Goal: Task Accomplishment & Management: Manage account settings

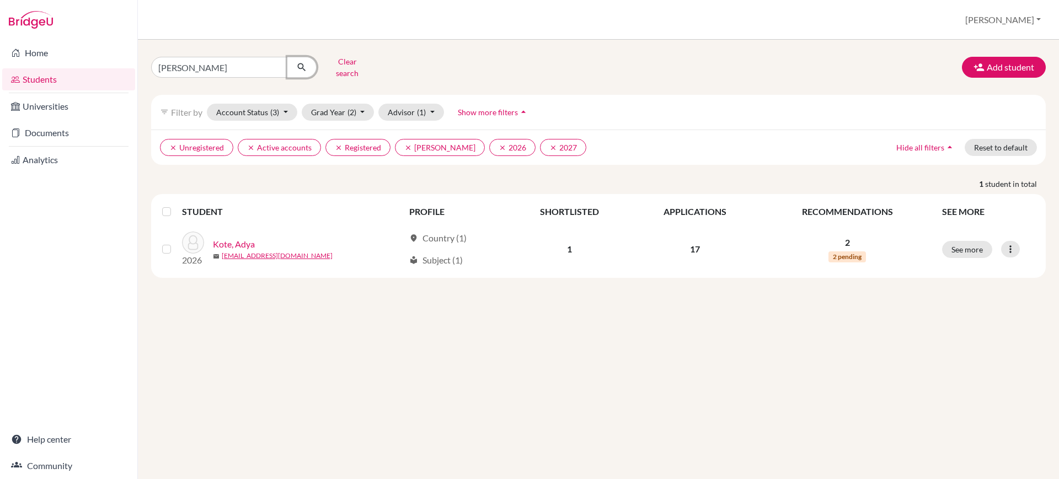
click at [302, 64] on icon "submit" at bounding box center [301, 67] width 11 height 11
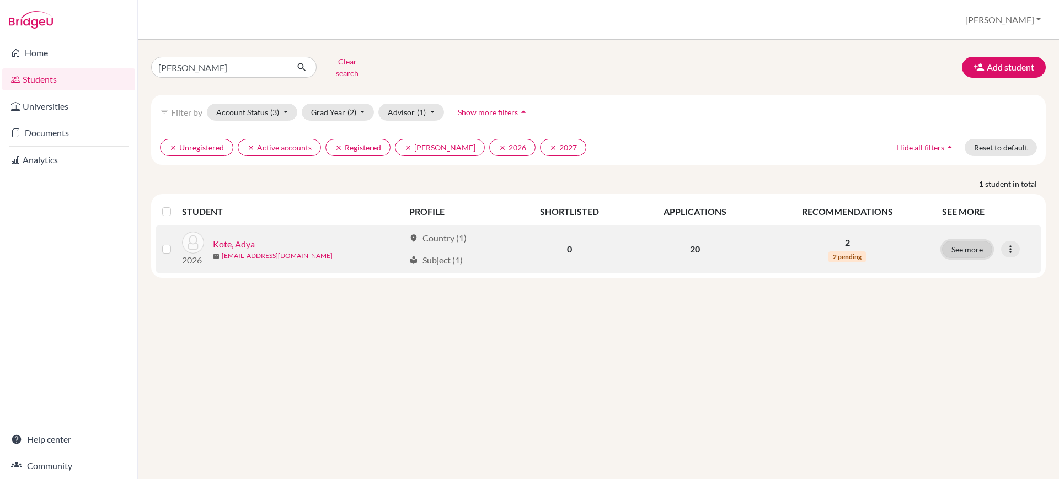
click at [960, 248] on button "See more" at bounding box center [967, 249] width 50 height 17
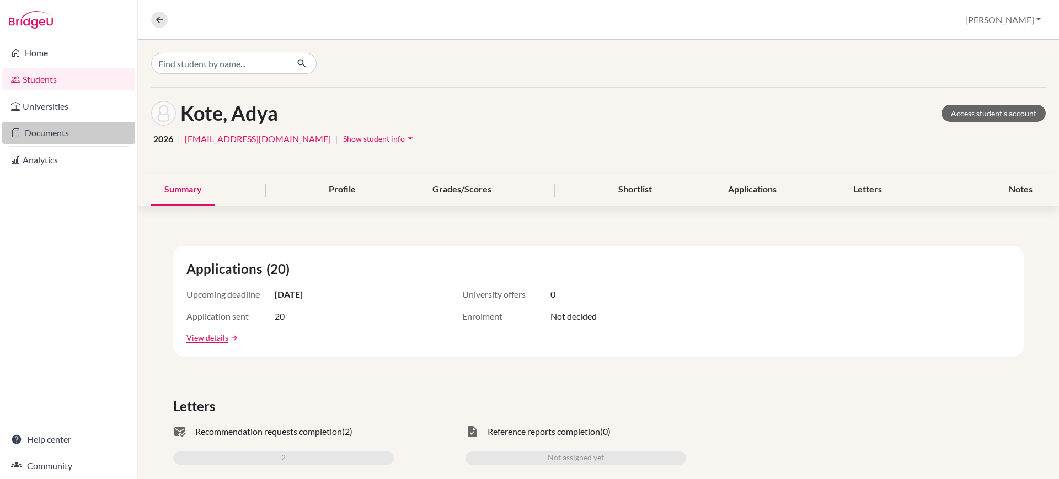
click at [83, 127] on link "Documents" at bounding box center [68, 133] width 133 height 22
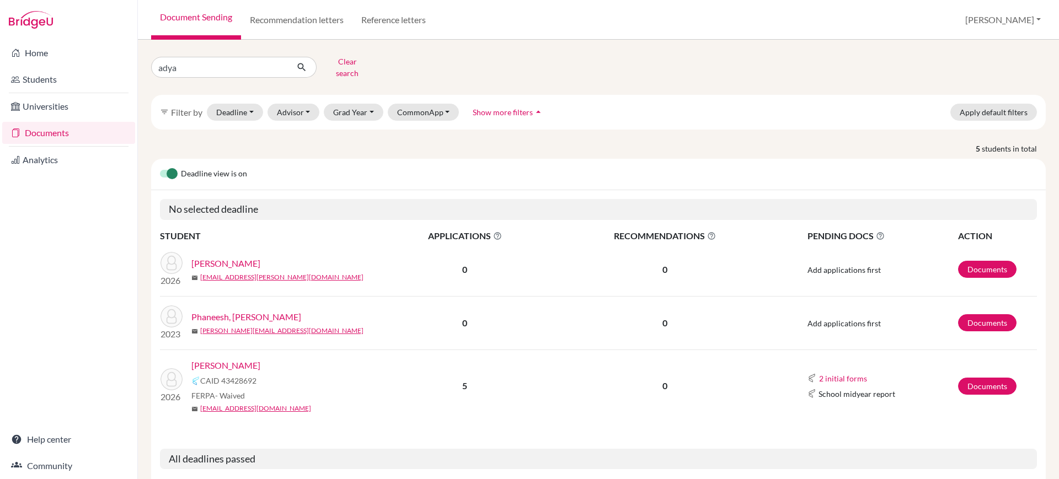
type input "adya kote"
click at [303, 64] on icon "submit" at bounding box center [301, 67] width 11 height 11
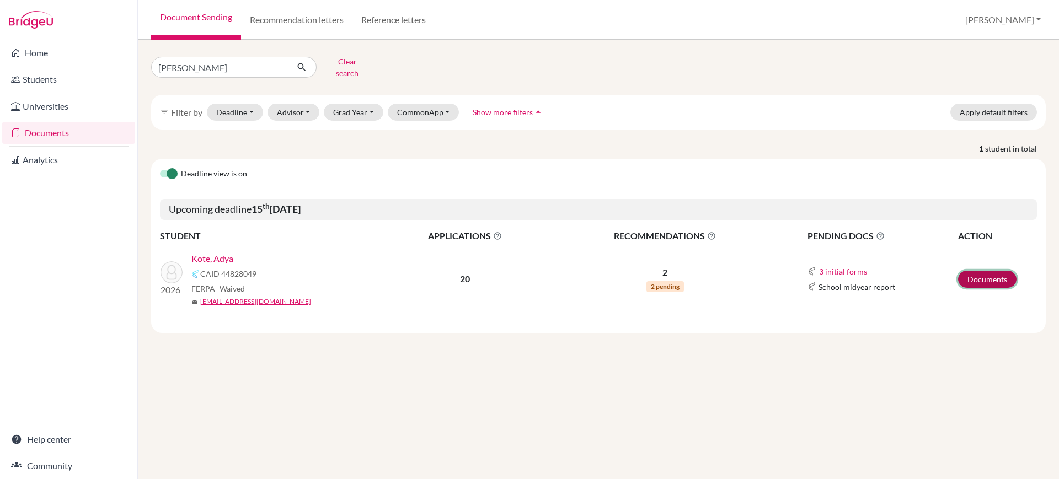
click at [973, 274] on link "Documents" at bounding box center [987, 279] width 58 height 17
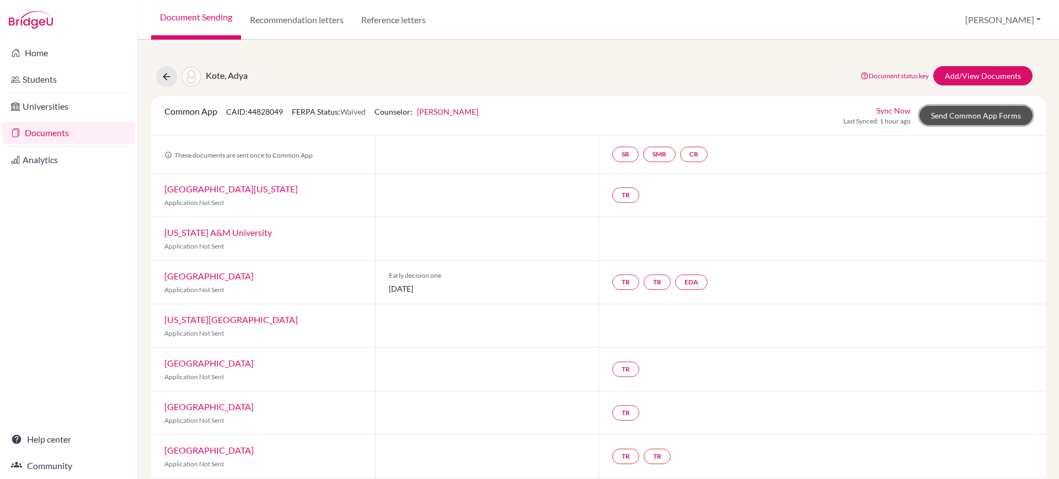
click at [963, 120] on link "Send Common App Forms" at bounding box center [975, 115] width 113 height 19
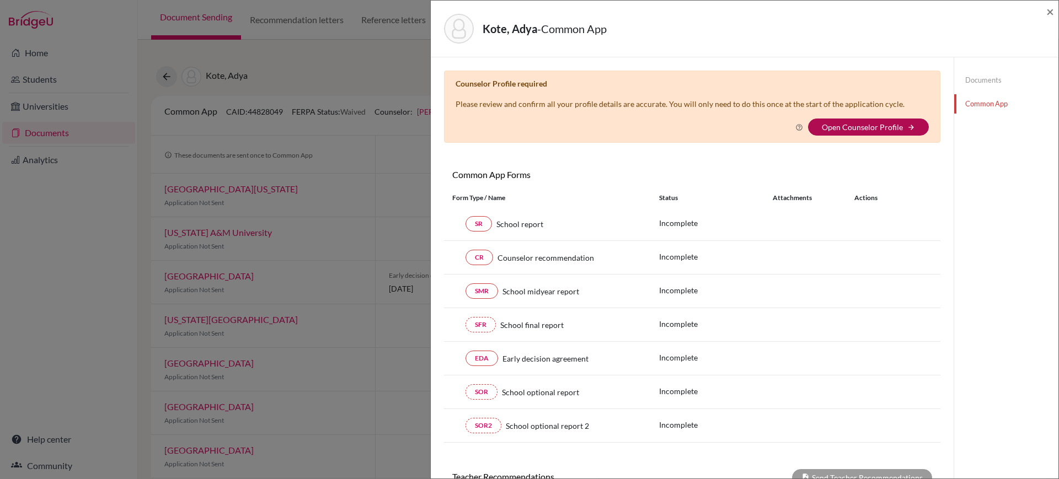
click at [889, 127] on link "Open Counselor Profile" at bounding box center [862, 126] width 81 height 9
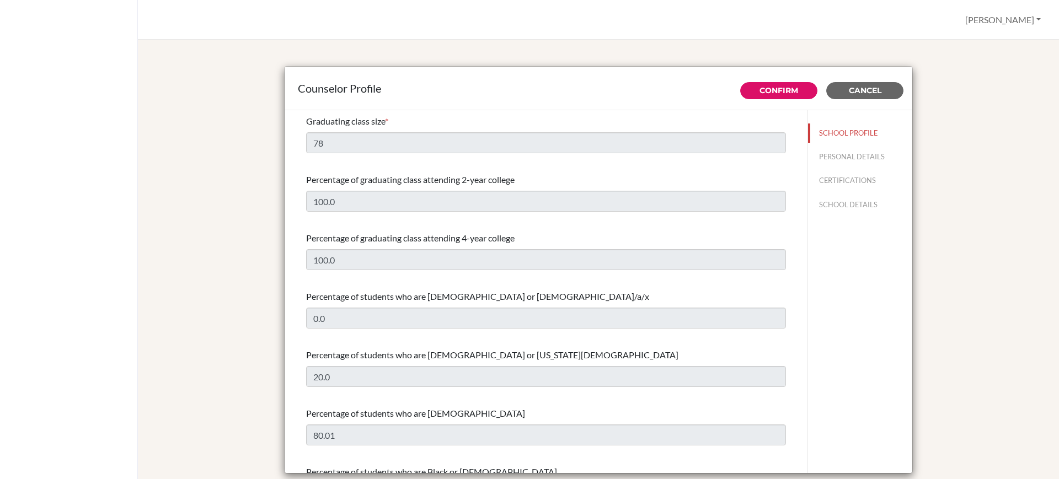
select select "1"
select select "308619"
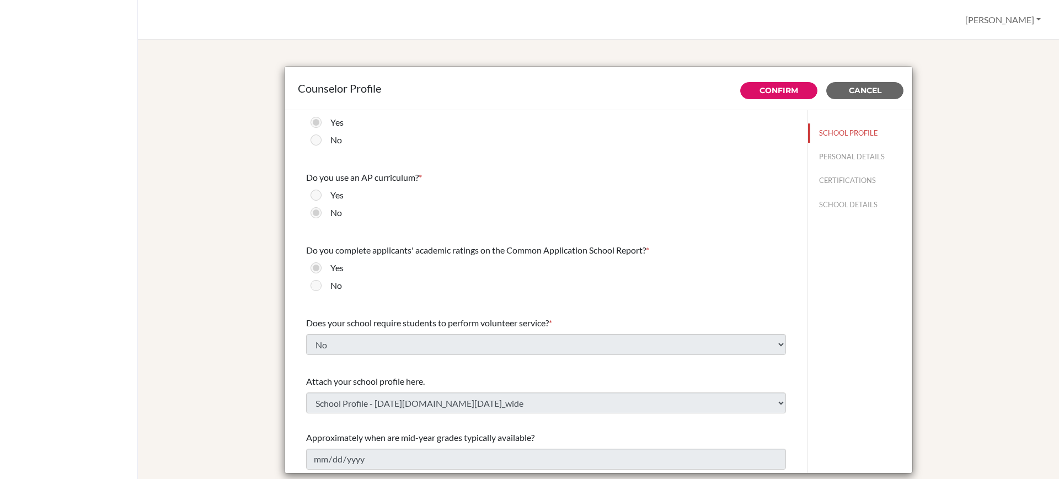
scroll to position [1250, 0]
click at [851, 154] on button "PERSONAL DETAILS" at bounding box center [860, 156] width 104 height 19
type input "[PERSON_NAME]"
type input "Boaz"
type input "Advisor"
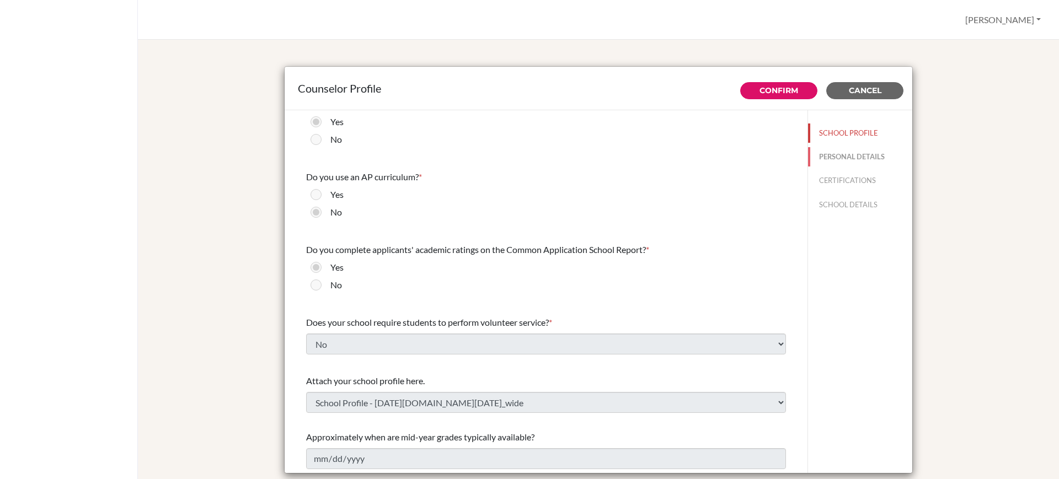
type input "91.803-085-2888"
type input "[PERSON_NAME][EMAIL_ADDRESS][DOMAIN_NAME]"
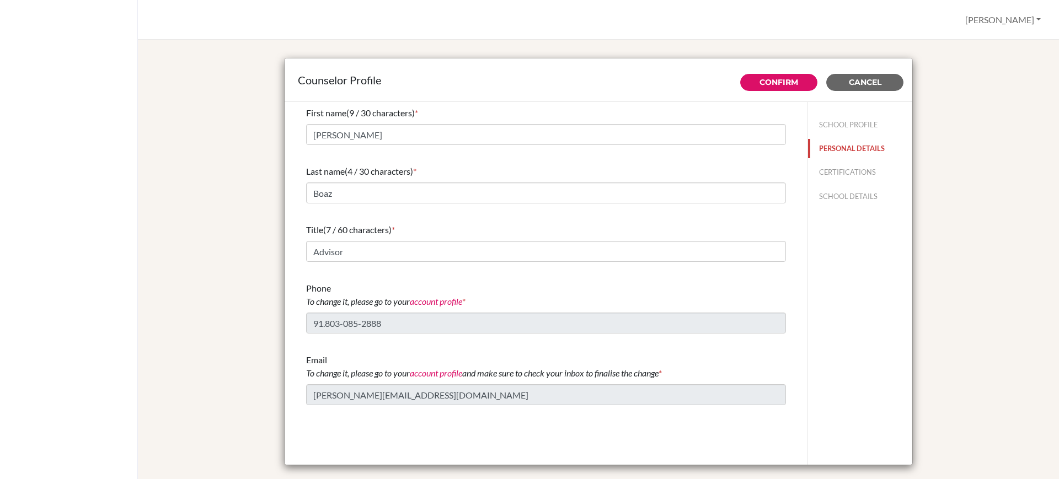
scroll to position [0, 0]
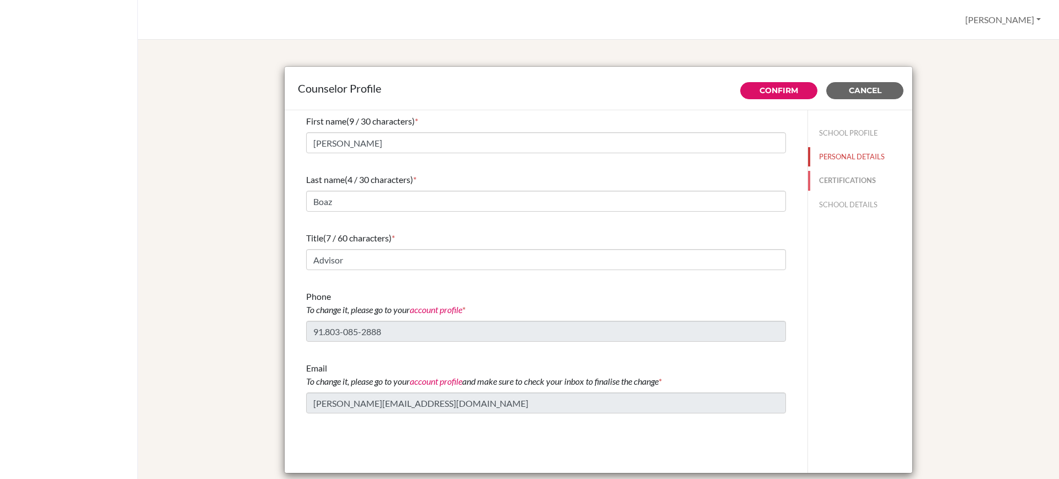
click at [859, 174] on button "CERTIFICATIONS" at bounding box center [860, 180] width 104 height 19
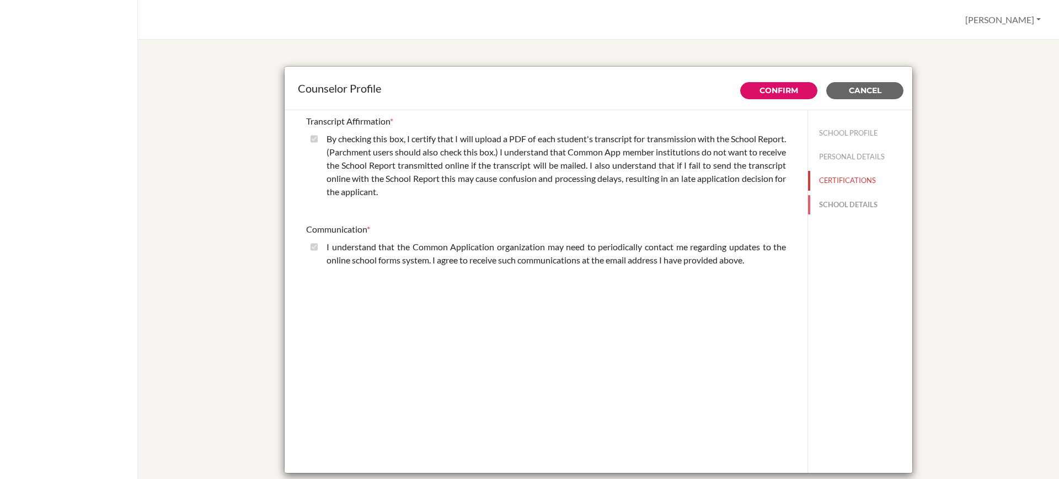
click at [844, 197] on button "SCHOOL DETAILS" at bounding box center [860, 204] width 104 height 19
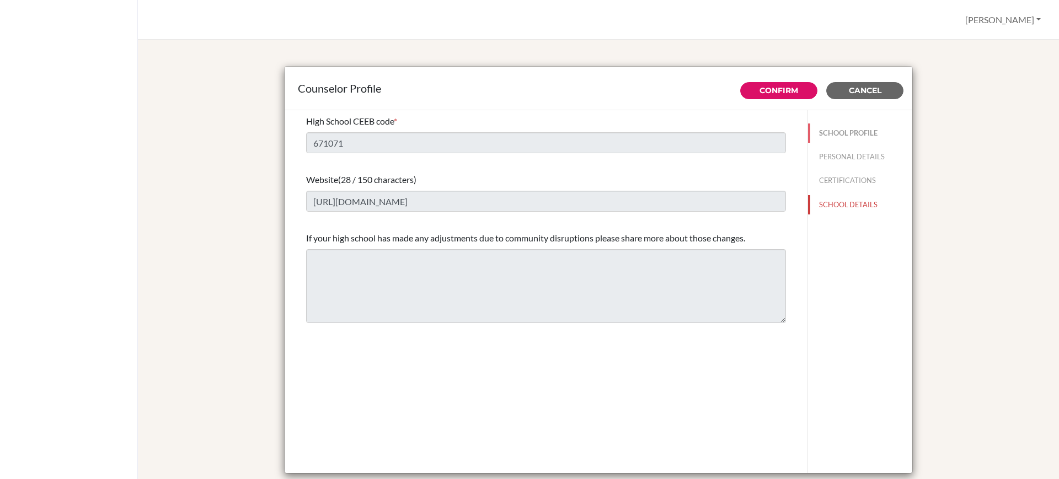
click at [851, 128] on button "SCHOOL PROFILE" at bounding box center [860, 133] width 104 height 19
type input "78"
type input "100.0"
select select "1"
select select "308619"
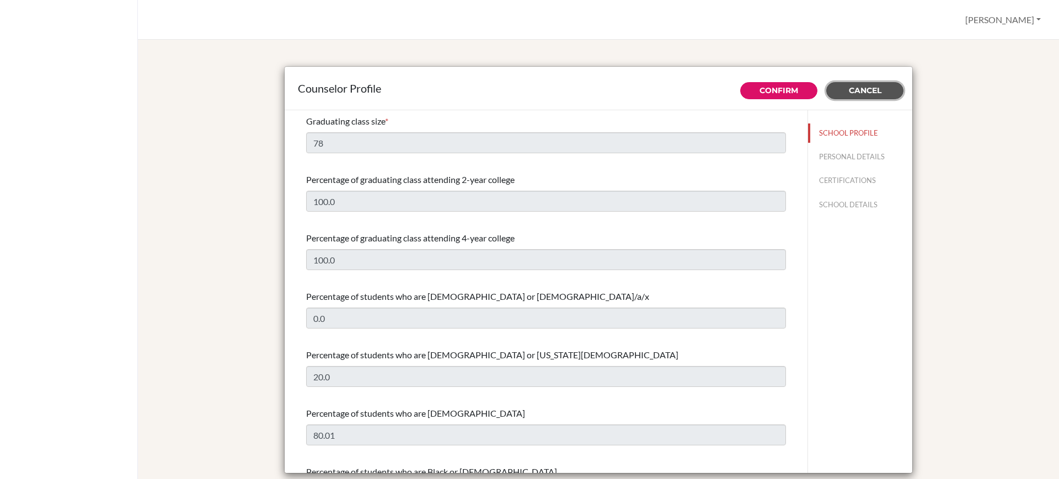
click at [871, 95] on span "Cancel" at bounding box center [865, 90] width 33 height 10
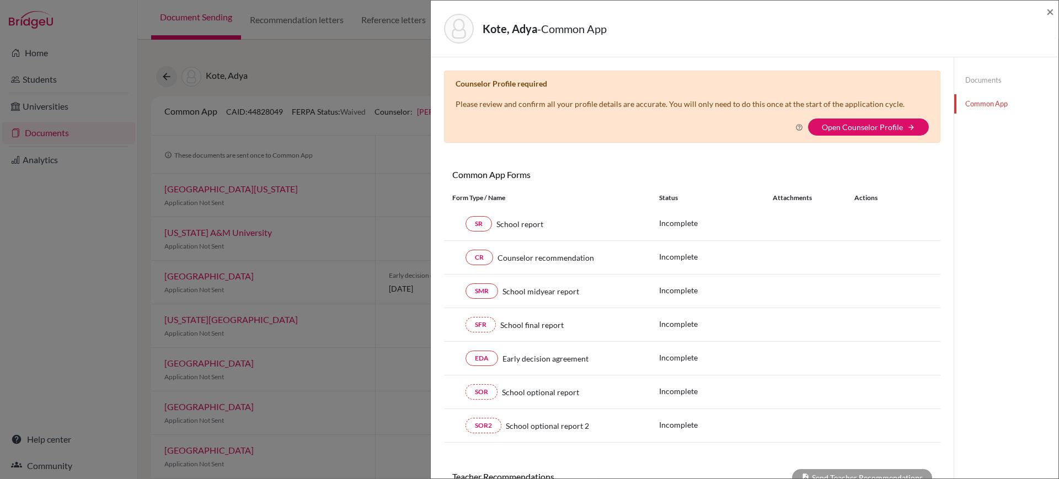
click at [987, 98] on link "Common App" at bounding box center [1006, 103] width 104 height 19
click at [978, 81] on link "Documents" at bounding box center [1006, 80] width 104 height 19
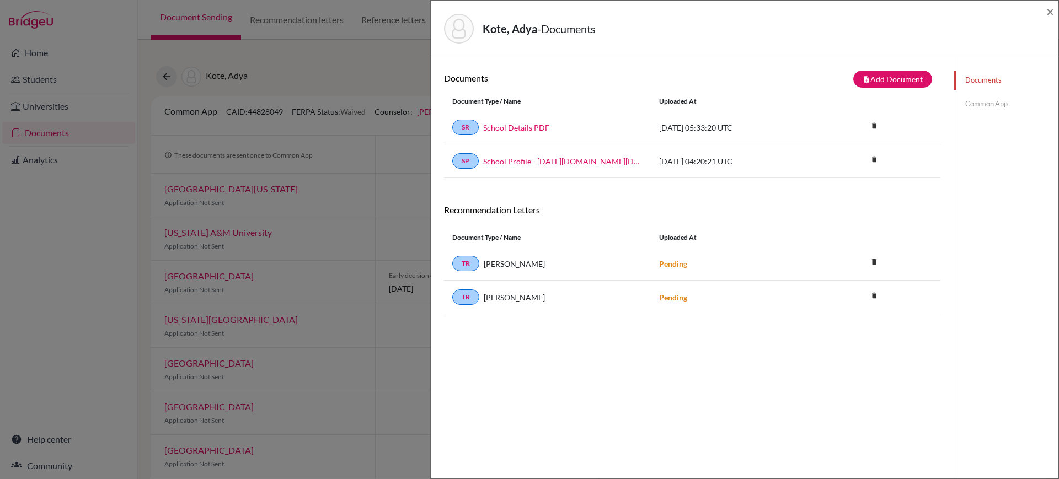
click at [983, 101] on link "Common App" at bounding box center [1006, 103] width 104 height 19
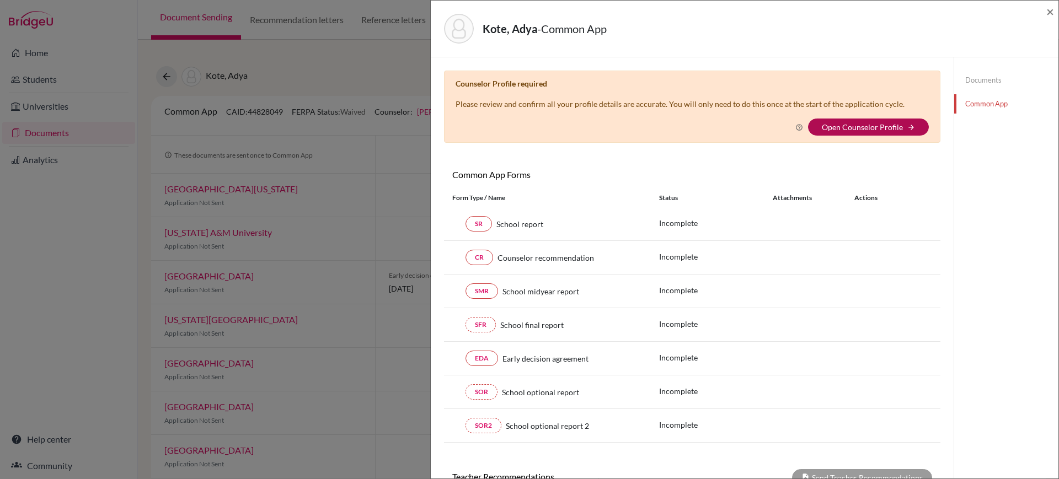
click at [862, 125] on link "Open Counselor Profile" at bounding box center [862, 126] width 81 height 9
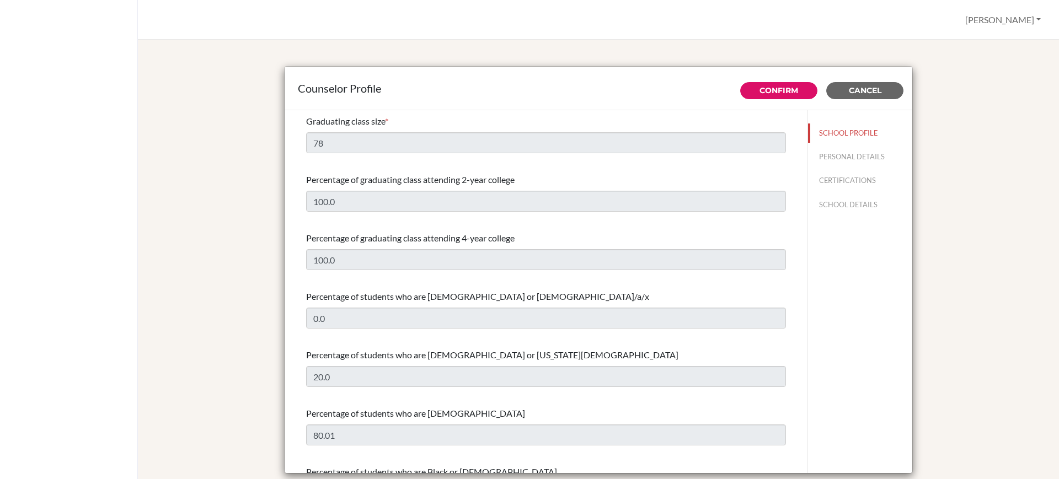
select select "1"
select select "308619"
click at [862, 94] on span "Cancel" at bounding box center [865, 90] width 33 height 10
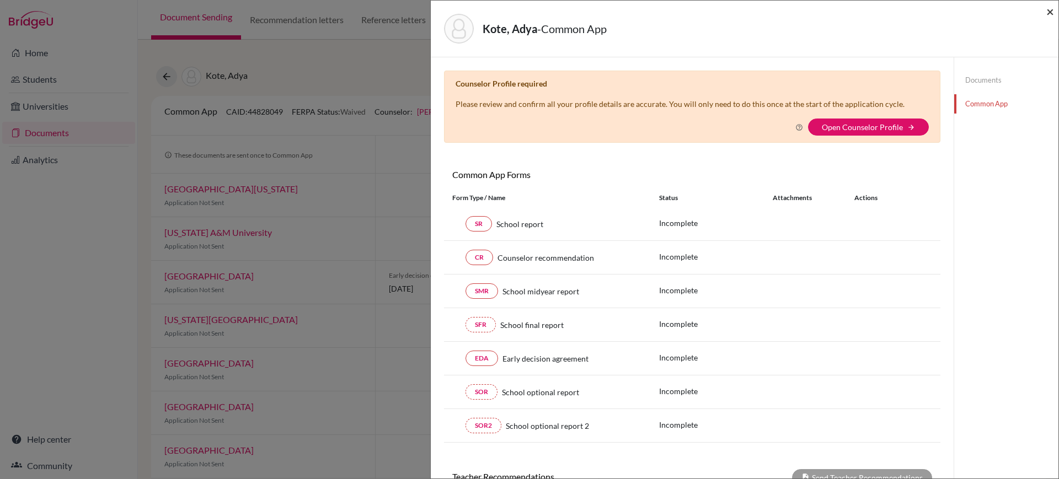
click at [1052, 14] on span "×" at bounding box center [1050, 11] width 8 height 16
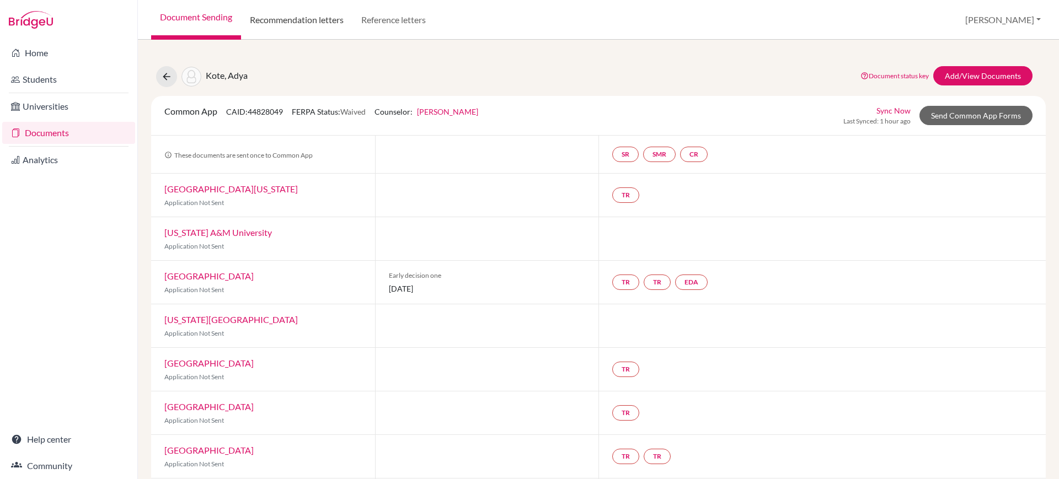
click at [312, 14] on link "Recommendation letters" at bounding box center [296, 20] width 111 height 40
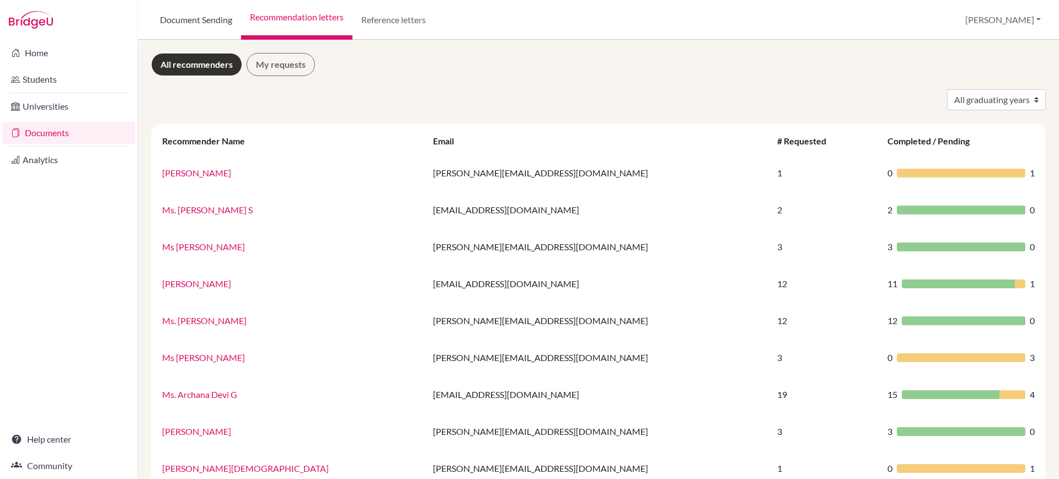
click at [190, 14] on link "Document Sending" at bounding box center [196, 20] width 90 height 40
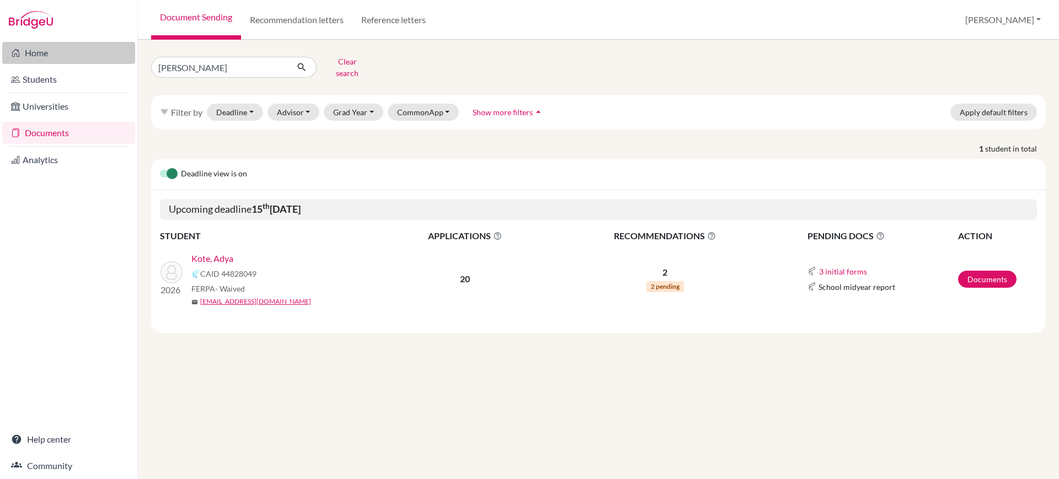
click at [58, 43] on link "Home" at bounding box center [68, 53] width 133 height 22
click at [78, 60] on link "Home" at bounding box center [68, 53] width 133 height 22
click at [44, 51] on link "Home" at bounding box center [68, 53] width 133 height 22
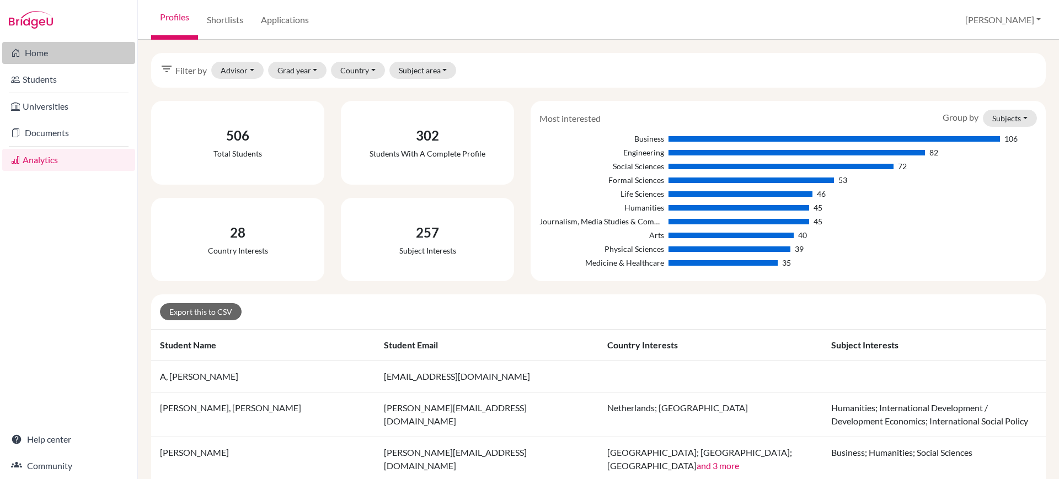
click at [108, 50] on link "Home" at bounding box center [68, 53] width 133 height 22
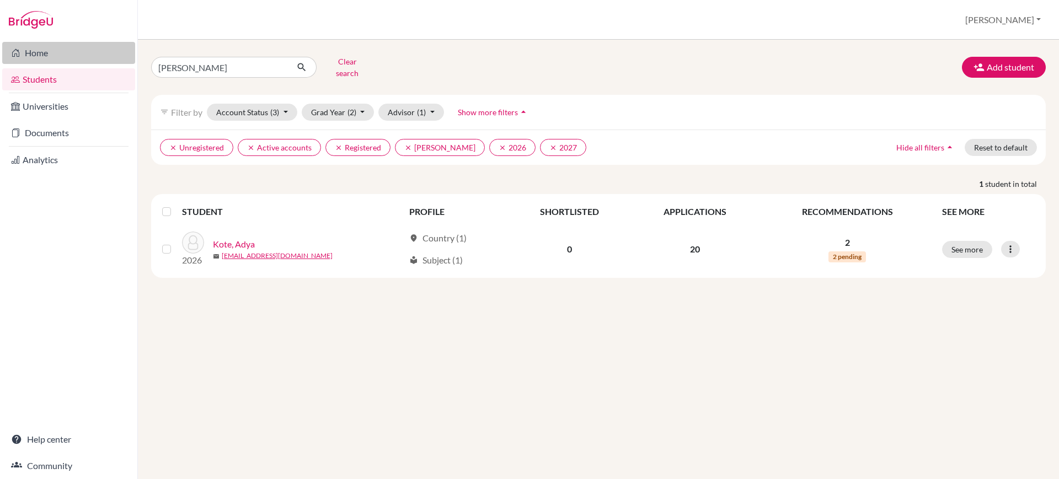
click at [105, 58] on link "Home" at bounding box center [68, 53] width 133 height 22
click at [1026, 25] on button "[PERSON_NAME]" at bounding box center [1002, 19] width 85 height 21
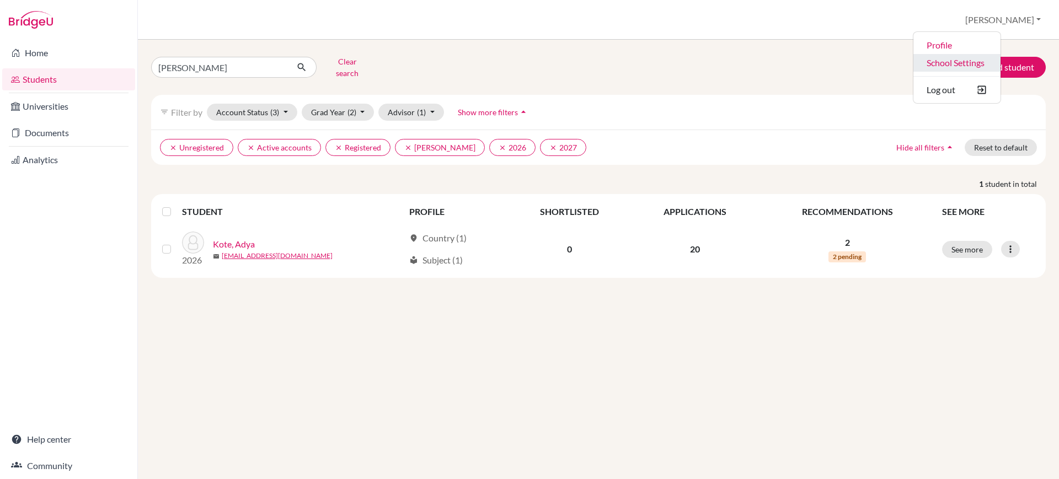
click at [1000, 64] on link "School Settings" at bounding box center [956, 63] width 87 height 18
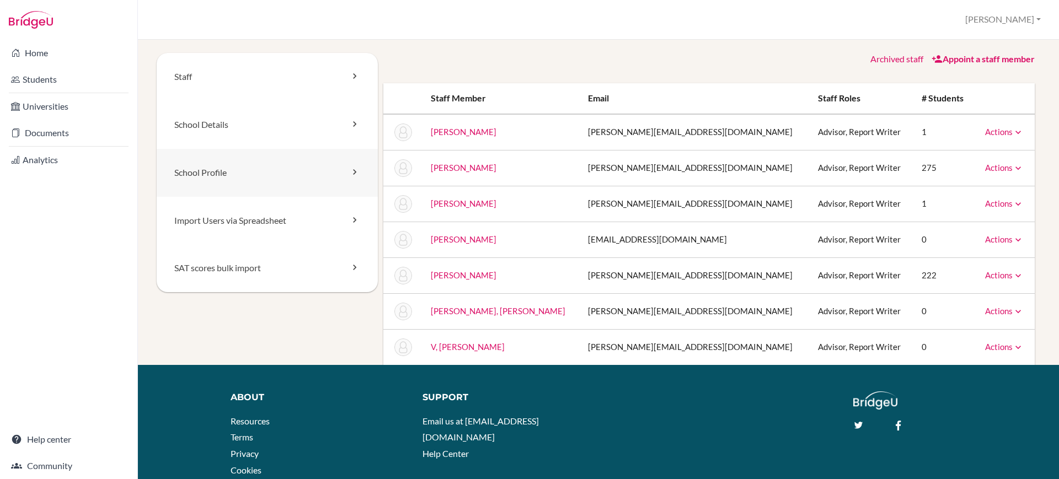
click at [284, 183] on link "School Profile" at bounding box center [267, 173] width 221 height 48
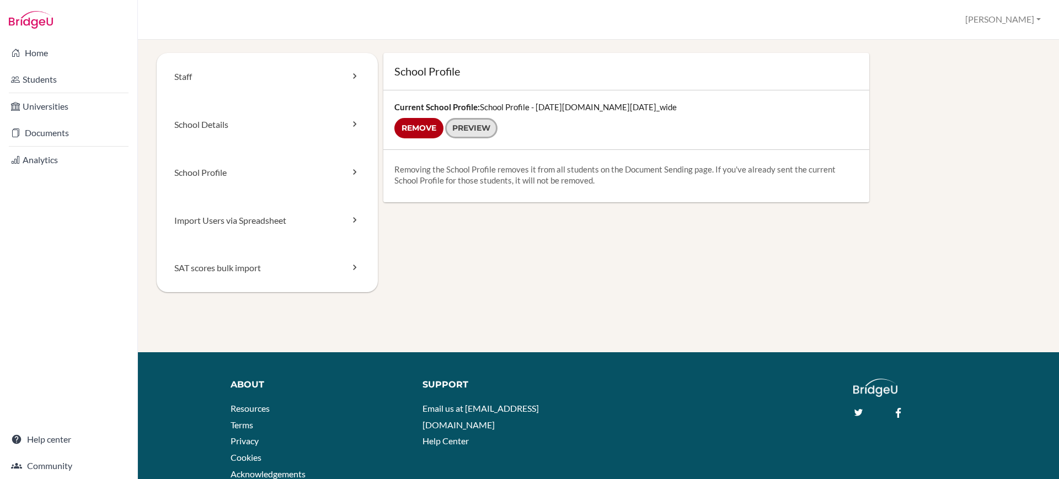
click at [485, 129] on link "Preview" at bounding box center [471, 128] width 52 height 20
click at [53, 56] on link "Home" at bounding box center [68, 53] width 133 height 22
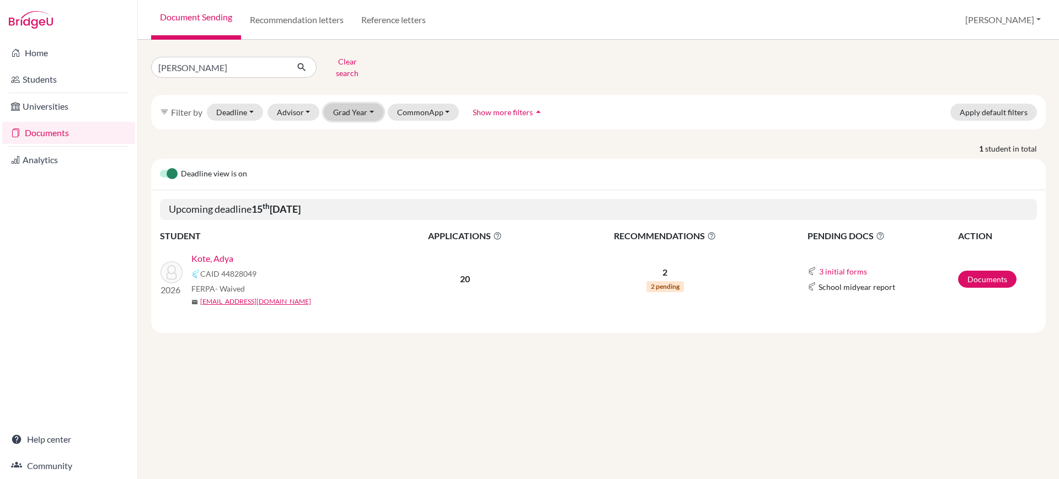
click at [366, 109] on button "Grad Year" at bounding box center [354, 112] width 60 height 17
click at [361, 132] on div "2027" at bounding box center [356, 135] width 39 height 13
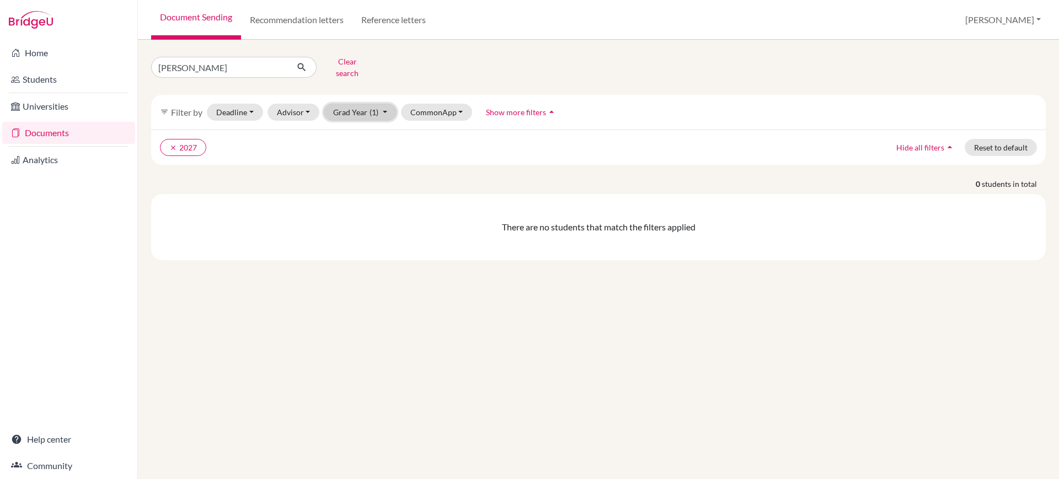
click at [384, 110] on button "Grad Year (1)" at bounding box center [360, 112] width 73 height 17
click at [379, 144] on button "2026" at bounding box center [356, 153] width 65 height 18
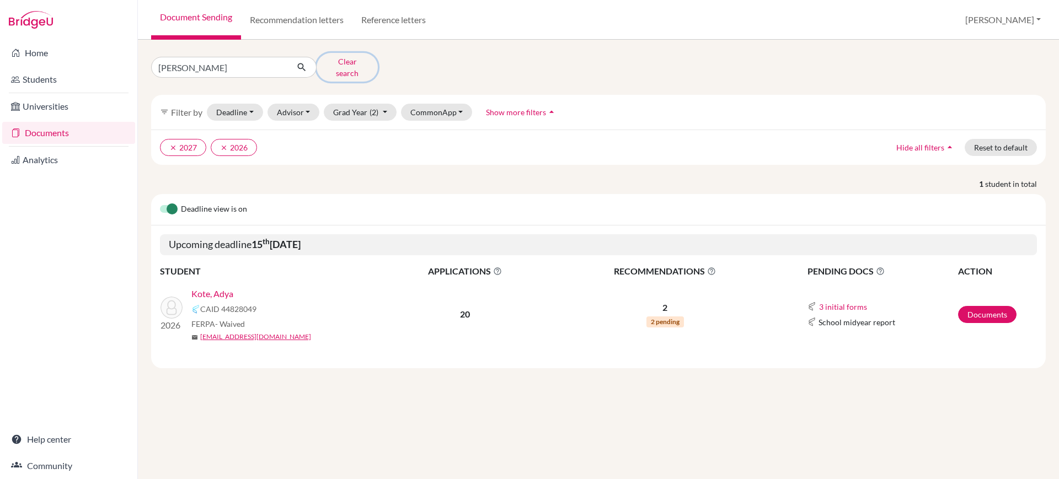
click at [347, 67] on button "Clear search" at bounding box center [347, 67] width 61 height 29
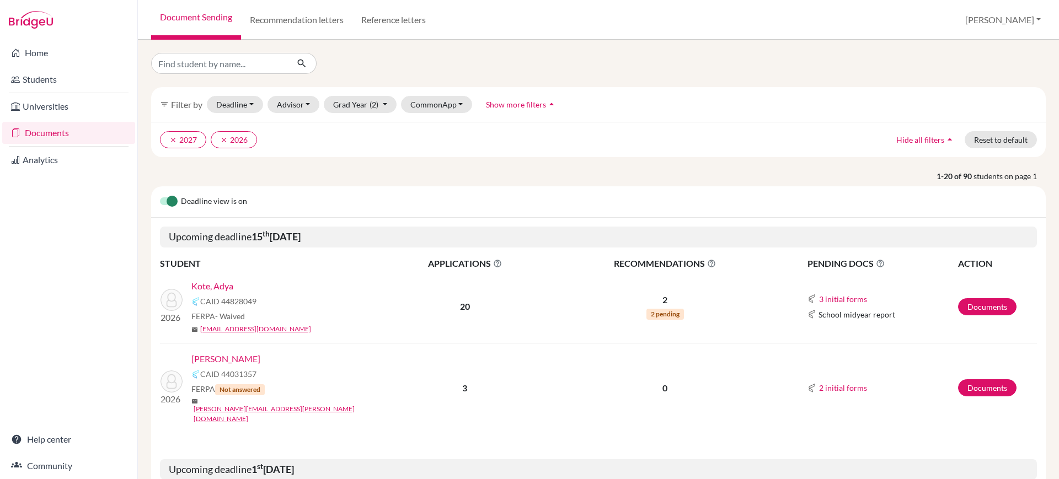
click at [378, 116] on div "filter_list Filter by Deadline - Select a date range Or double click for a sing…" at bounding box center [598, 104] width 894 height 35
click at [378, 104] on button "Grad Year (2)" at bounding box center [360, 104] width 73 height 17
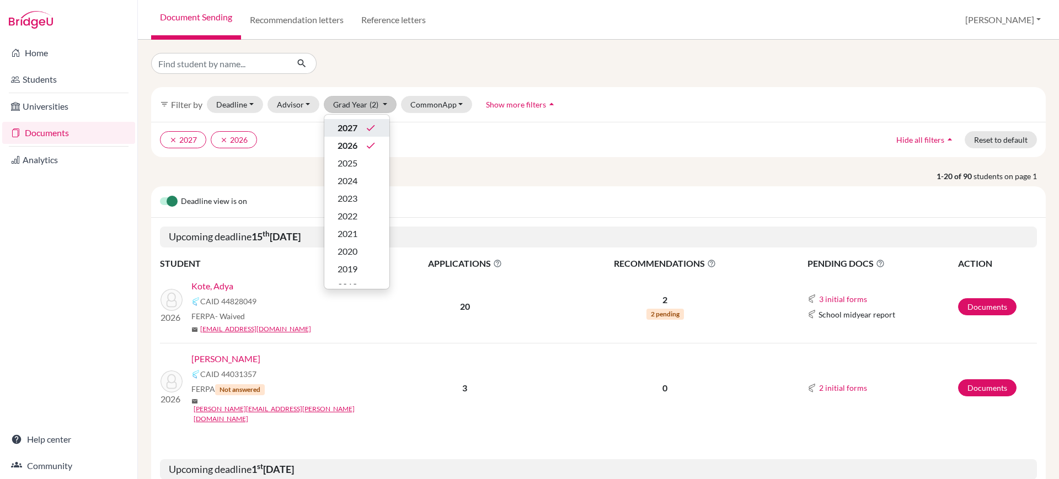
click at [360, 119] on button "2027 done" at bounding box center [356, 128] width 65 height 18
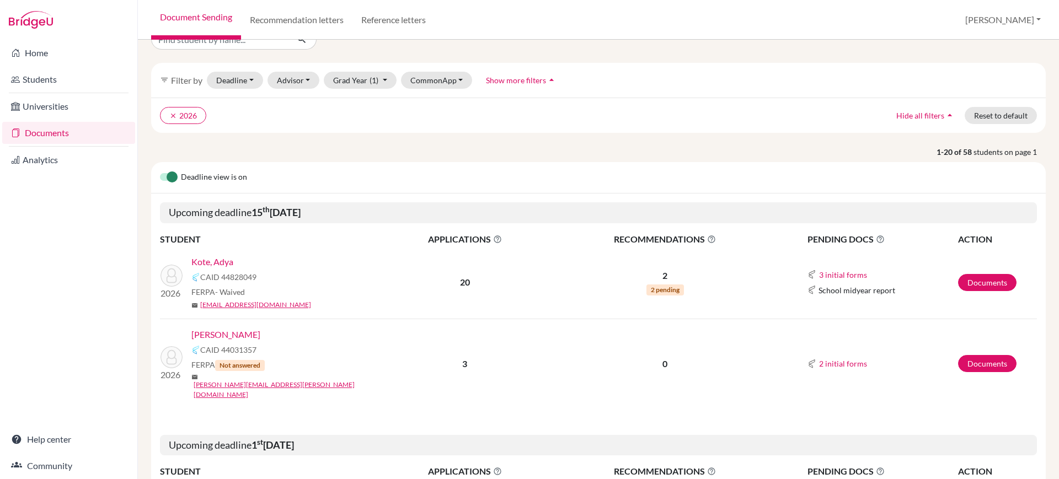
scroll to position [24, 0]
click at [78, 77] on link "Students" at bounding box center [68, 79] width 133 height 22
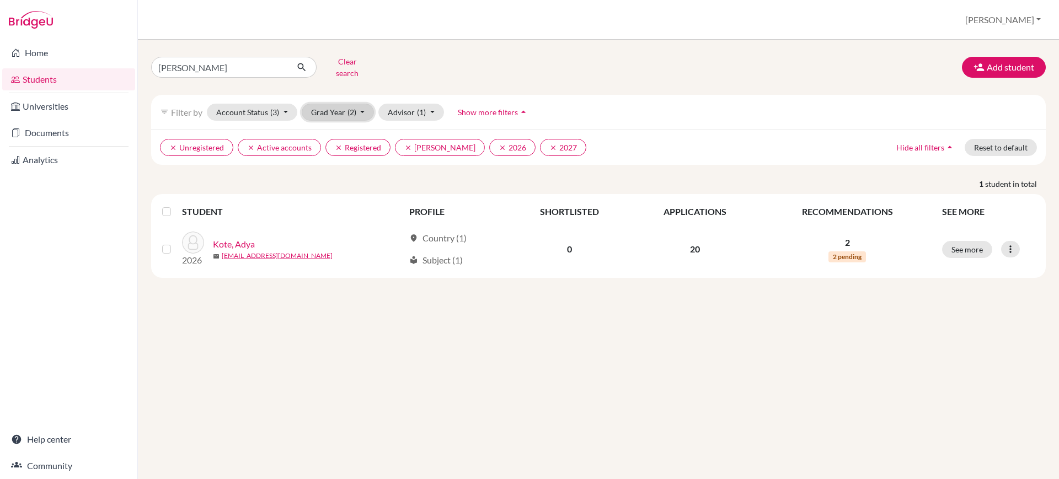
click at [363, 104] on button "Grad Year (2)" at bounding box center [338, 112] width 73 height 17
click at [347, 133] on div "2027 done" at bounding box center [334, 135] width 39 height 13
click at [355, 55] on button "Clear search" at bounding box center [347, 67] width 61 height 29
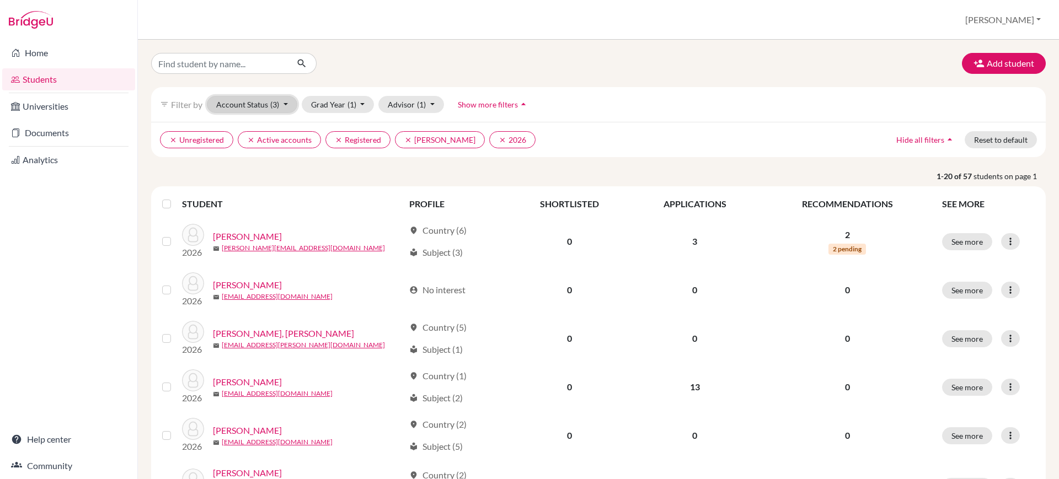
click at [277, 104] on span "(3)" at bounding box center [274, 104] width 9 height 9
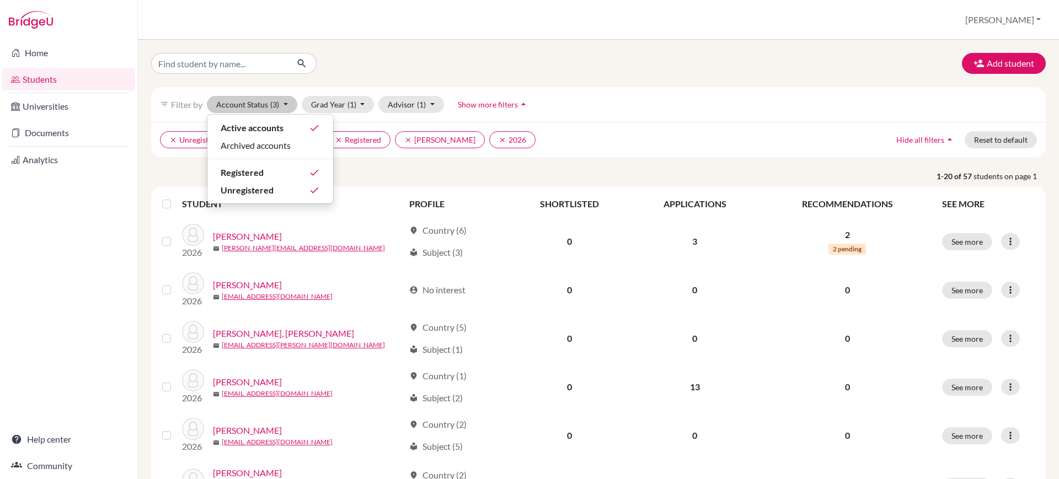
click at [393, 65] on div at bounding box center [295, 63] width 304 height 21
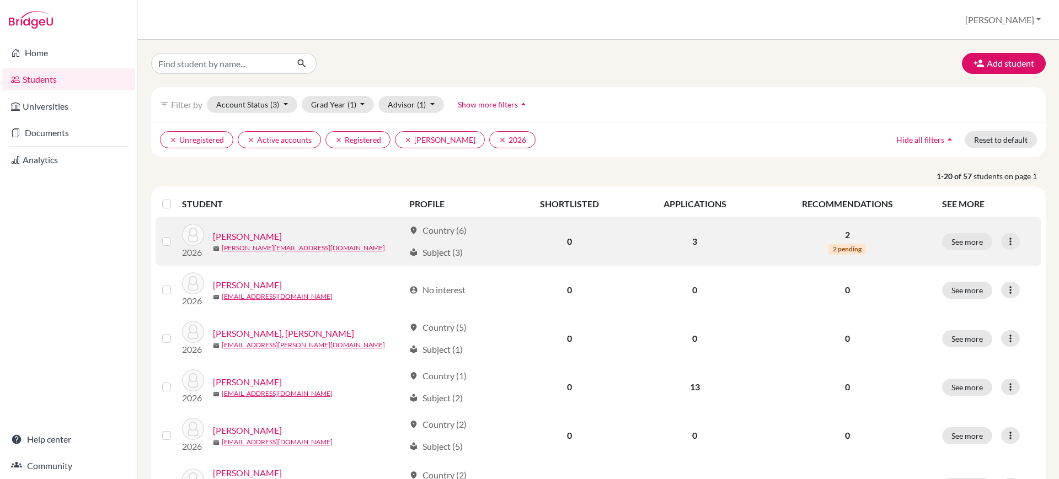
click at [175, 235] on label at bounding box center [175, 235] width 0 height 0
click at [0, 0] on input "checkbox" at bounding box center [0, 0] width 0 height 0
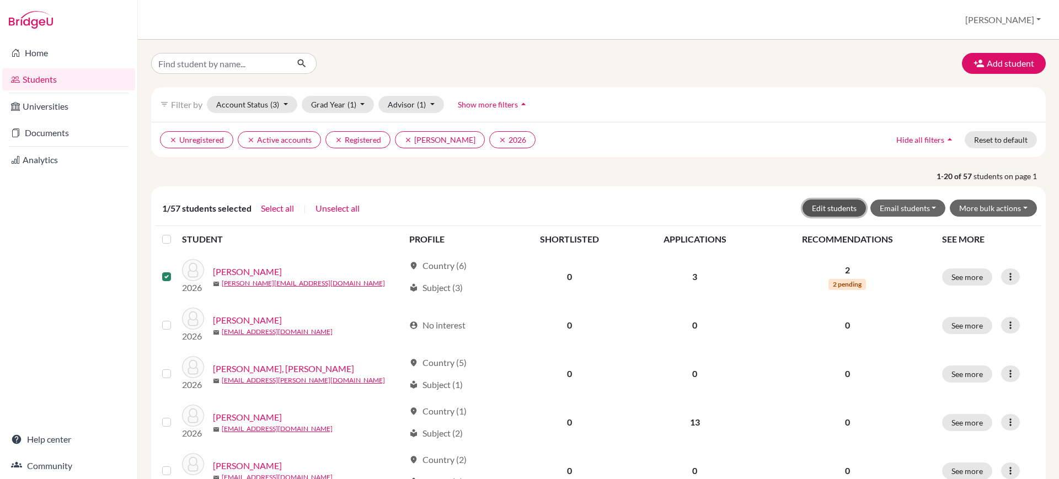
click at [840, 204] on button "Edit students" at bounding box center [833, 208] width 63 height 17
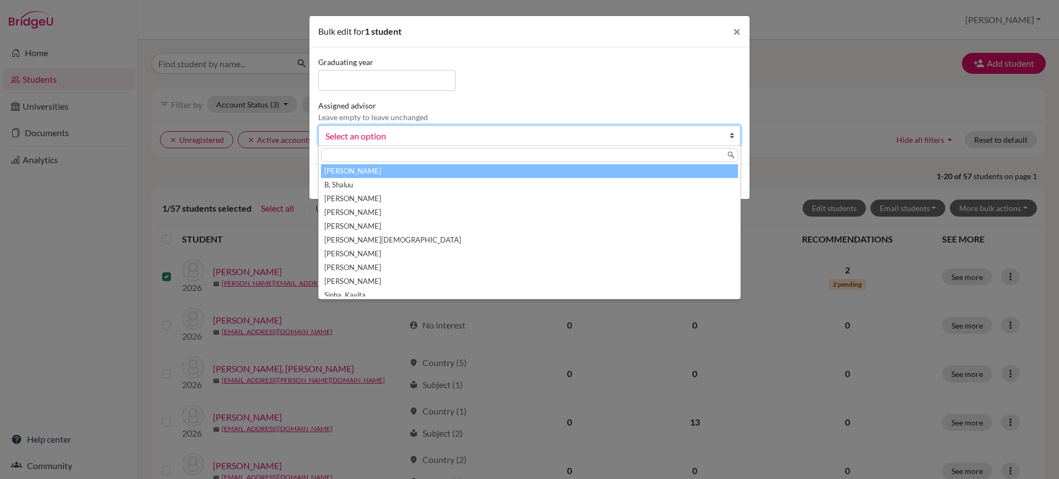
click at [715, 132] on span "Select an option" at bounding box center [522, 136] width 394 height 14
click at [712, 87] on div "Graduating year Assigned advisor Leave empty to leave unchanged Alexander, Jomy…" at bounding box center [529, 105] width 428 height 99
click at [642, 127] on link "Select an option" at bounding box center [529, 135] width 422 height 21
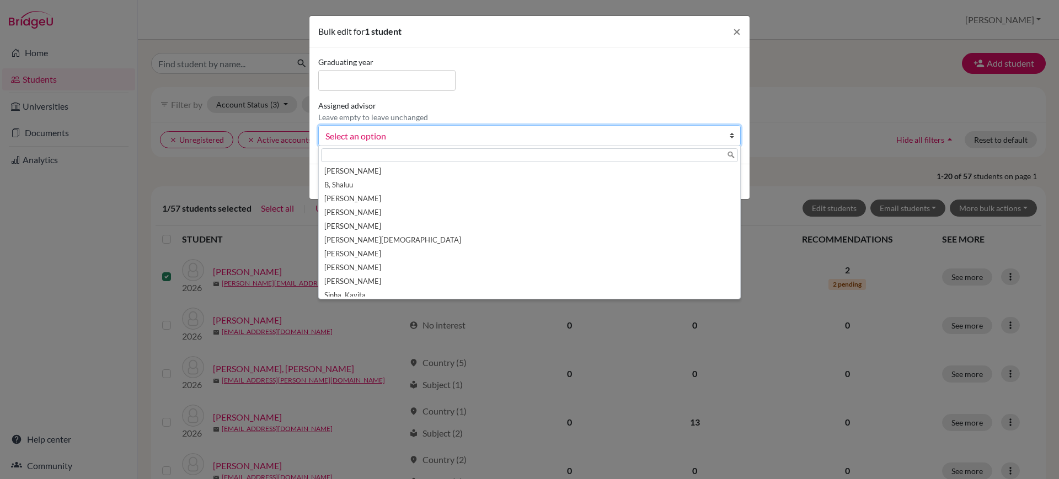
click at [614, 64] on div "Graduating year Assigned advisor Leave empty to leave unchanged Alexander, Jomy…" at bounding box center [529, 105] width 428 height 99
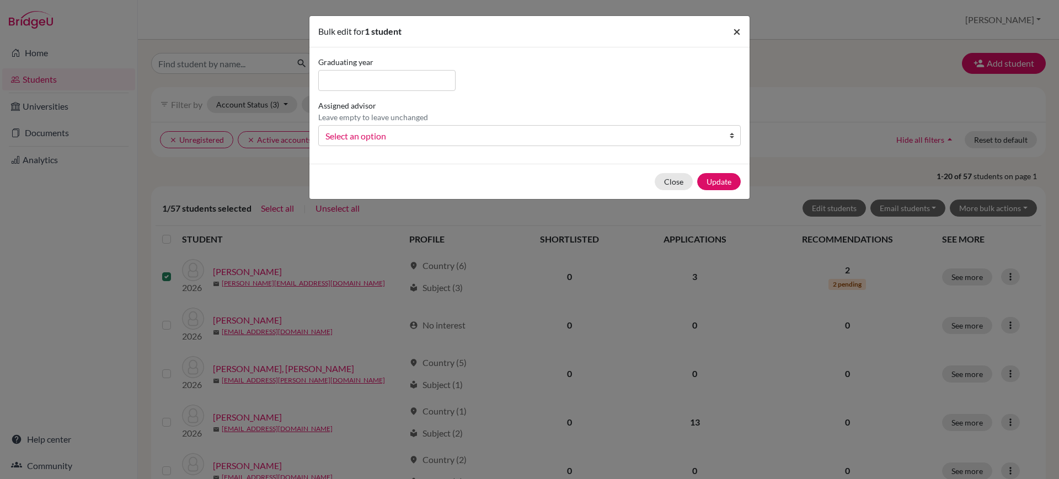
click at [737, 34] on span "×" at bounding box center [737, 31] width 8 height 16
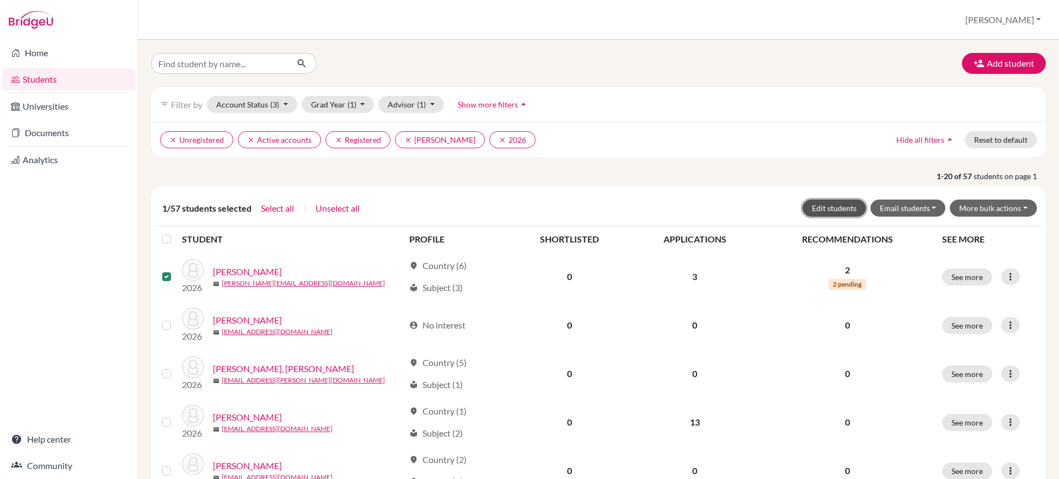
click at [825, 202] on button "Edit students" at bounding box center [833, 208] width 63 height 17
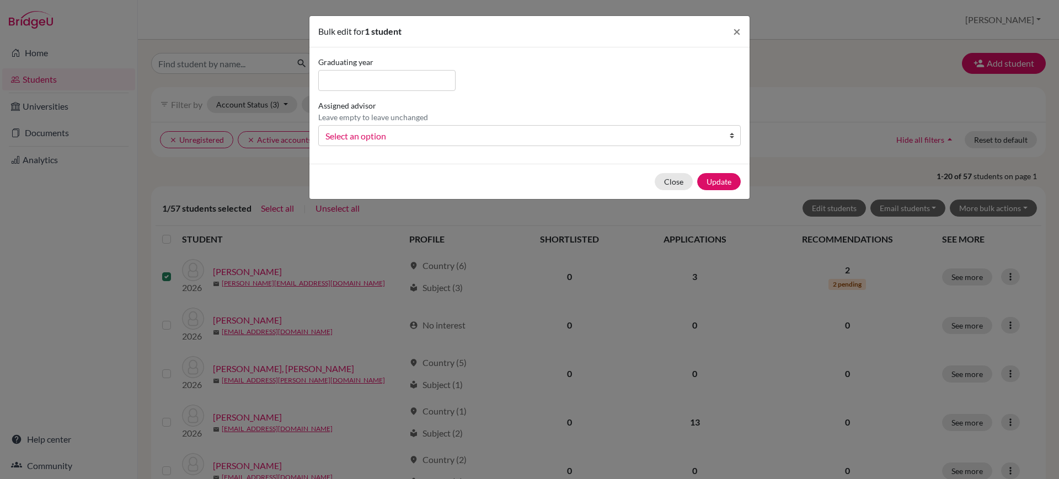
click at [861, 72] on div "Bulk edit for 1 student × Graduating year Assigned advisor Leave empty to leave…" at bounding box center [529, 239] width 1059 height 479
click at [684, 184] on button "Close" at bounding box center [674, 181] width 38 height 17
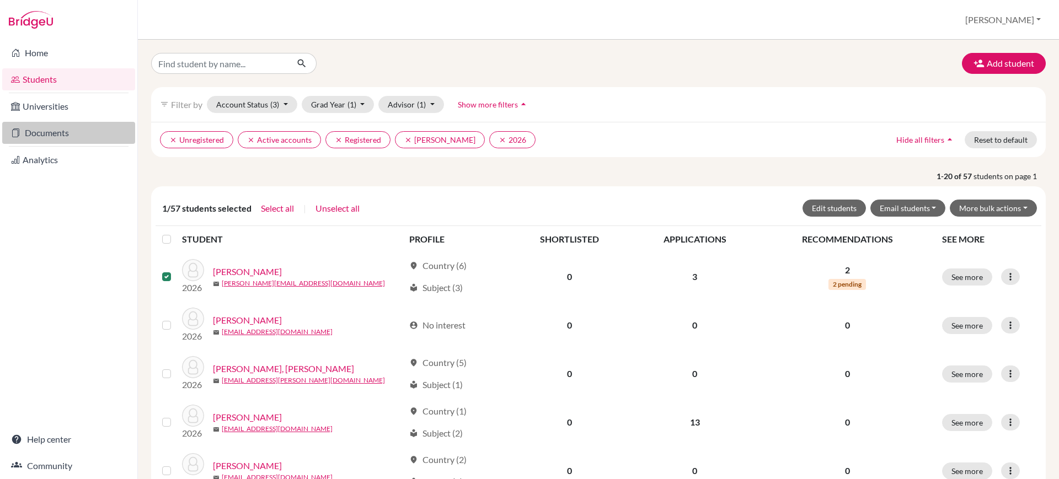
click at [76, 128] on link "Documents" at bounding box center [68, 133] width 133 height 22
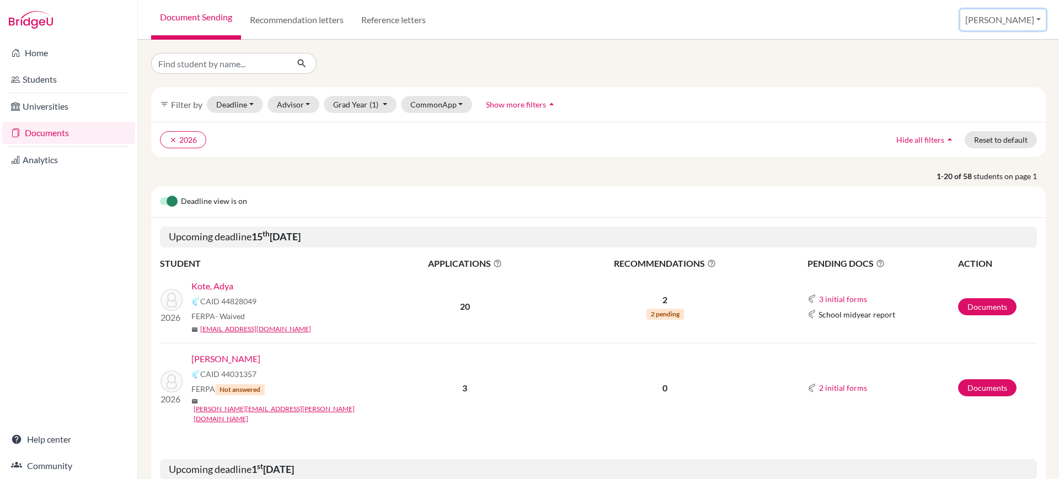
click at [1030, 14] on button "[PERSON_NAME]" at bounding box center [1002, 19] width 85 height 21
click at [1000, 61] on link "School Settings" at bounding box center [956, 63] width 87 height 18
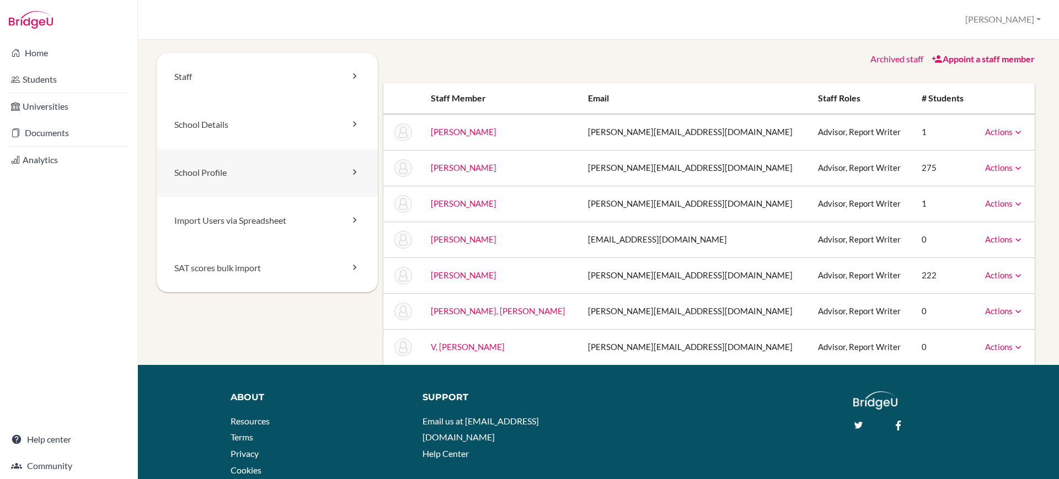
click at [308, 178] on link "School Profile" at bounding box center [267, 173] width 221 height 48
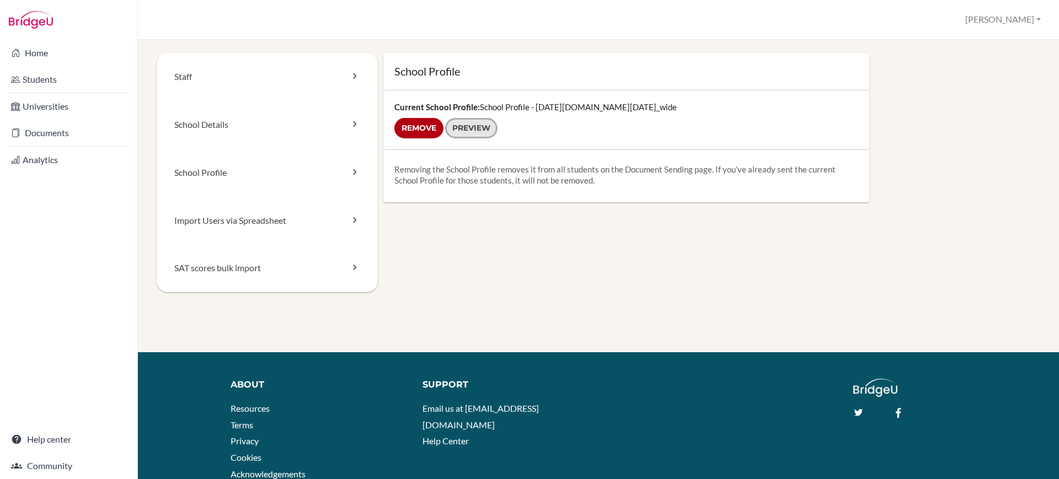
click at [462, 130] on link "Preview" at bounding box center [471, 128] width 52 height 20
click at [406, 131] on input "Remove" at bounding box center [418, 128] width 49 height 20
click at [311, 133] on link "School Details" at bounding box center [267, 125] width 221 height 48
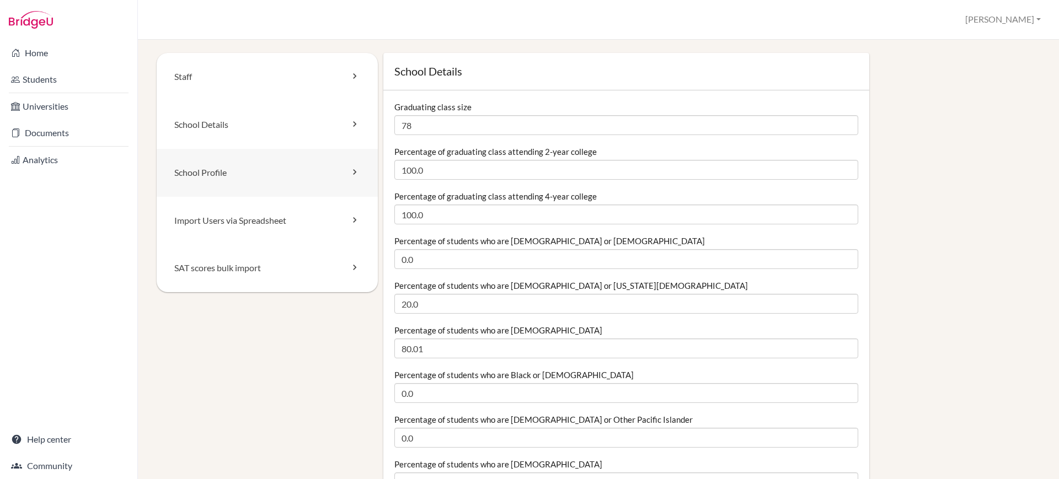
click at [294, 166] on link "School Profile" at bounding box center [267, 173] width 221 height 48
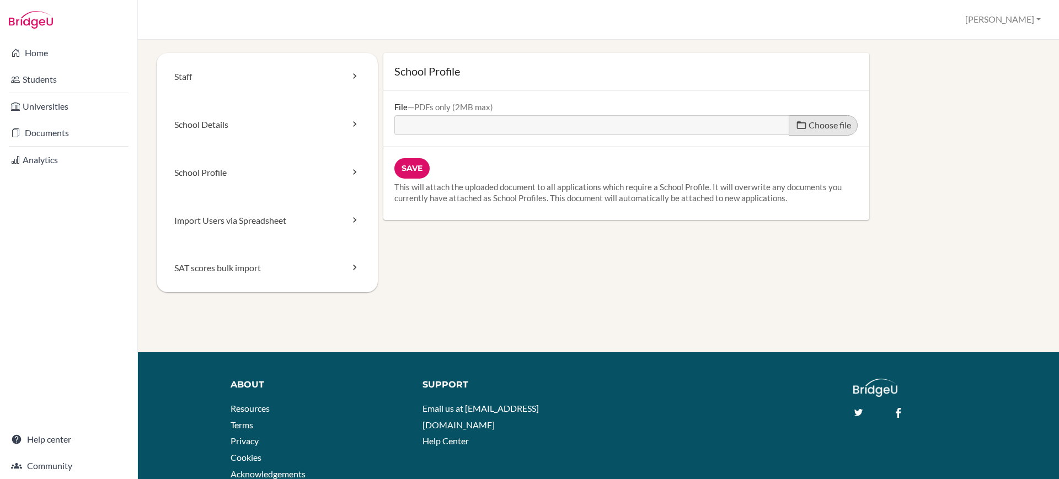
click at [808, 131] on label "Choose file" at bounding box center [823, 125] width 69 height 20
click at [563, 128] on input "Choose file" at bounding box center [478, 121] width 169 height 13
type input "C:\fakepath\Candor School Profile.pdf"
type input "Candor School Profile.pdf"
click at [808, 120] on span "Choose file" at bounding box center [829, 125] width 42 height 10
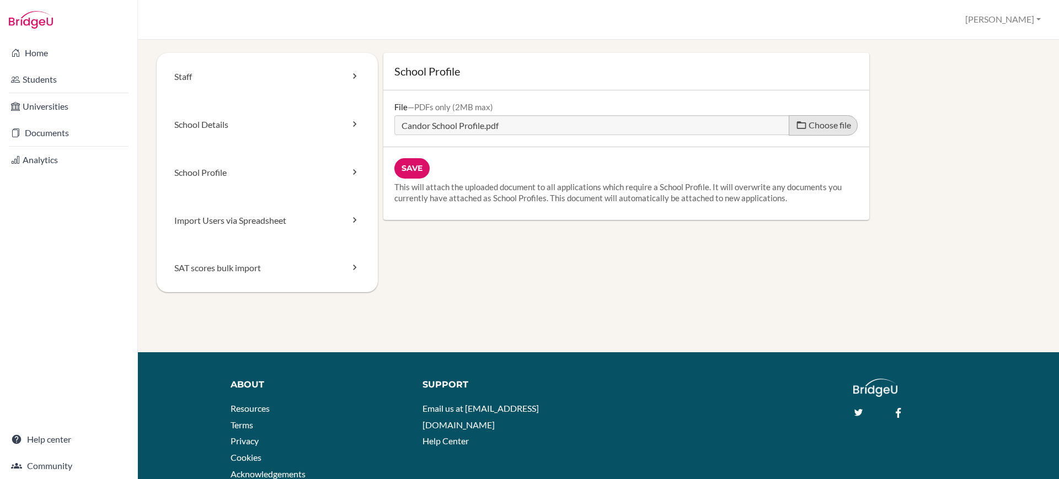
click at [563, 120] on input "Choose file" at bounding box center [478, 121] width 169 height 13
click at [417, 163] on input "Save" at bounding box center [411, 168] width 35 height 20
click at [808, 121] on span "Choose file" at bounding box center [829, 125] width 42 height 10
click at [563, 121] on input "Choose file" at bounding box center [478, 121] width 169 height 13
type input "C:\fakepath\Candor School Profile.pdf"
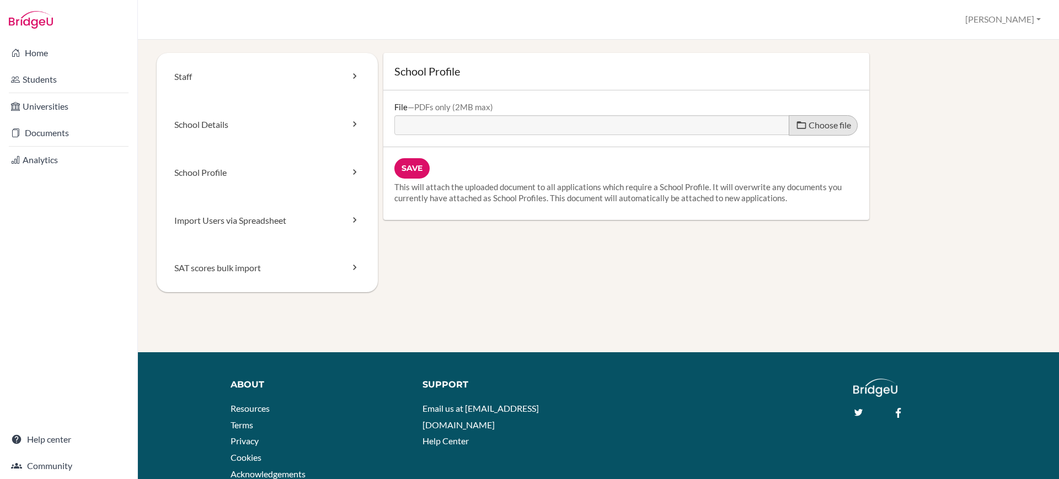
type input "Candor School Profile.pdf"
click at [411, 159] on input "Save" at bounding box center [411, 168] width 35 height 20
click at [302, 126] on link "School Details" at bounding box center [267, 125] width 221 height 48
click at [293, 170] on link "School Profile" at bounding box center [267, 173] width 221 height 48
click at [297, 184] on link "School Profile" at bounding box center [267, 173] width 221 height 48
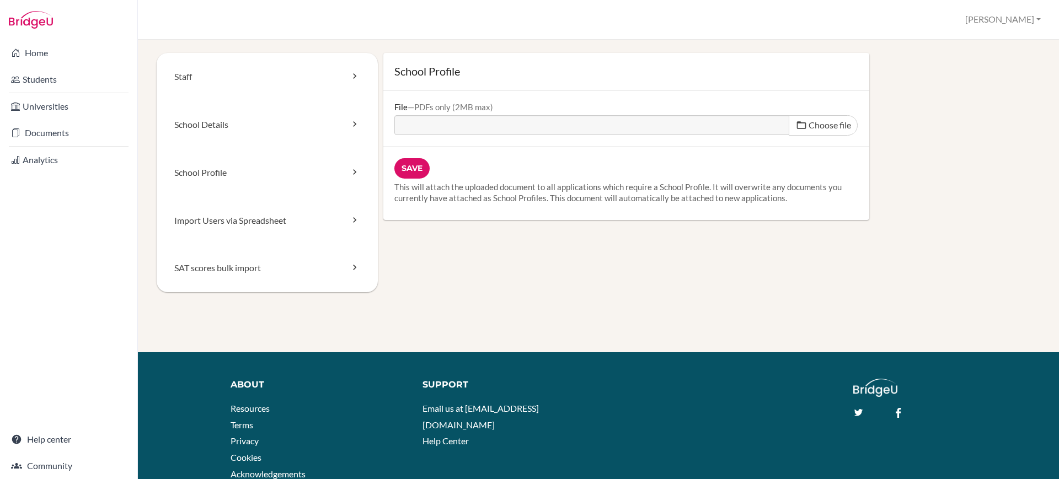
click at [797, 127] on span at bounding box center [801, 125] width 11 height 11
click at [563, 127] on input "Choose file" at bounding box center [478, 121] width 169 height 13
type input "C:\fakepath\Candor School Profile.pdf"
type input "Candor School Profile.pdf"
click at [418, 164] on input "Save" at bounding box center [411, 168] width 35 height 20
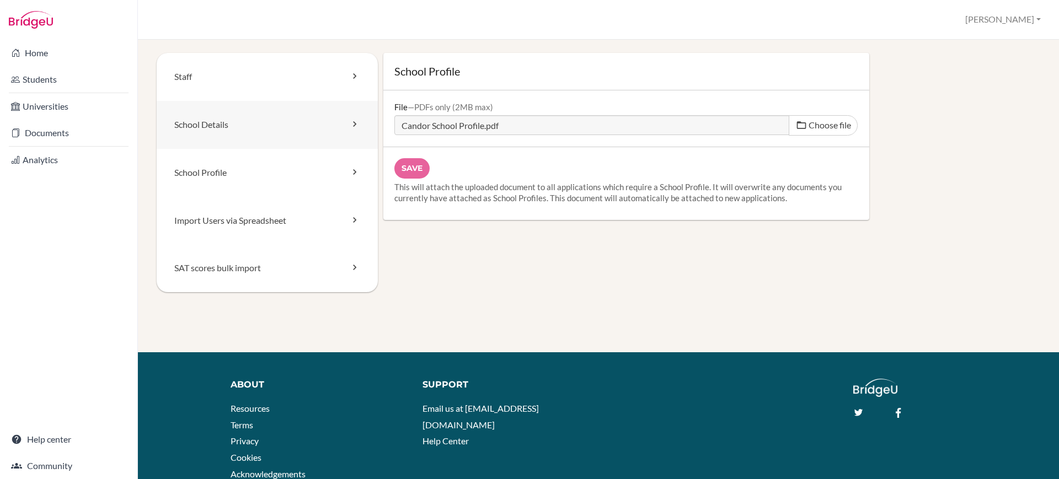
click at [250, 116] on link "School Details" at bounding box center [267, 125] width 221 height 48
click at [256, 150] on link "School Profile" at bounding box center [267, 173] width 221 height 48
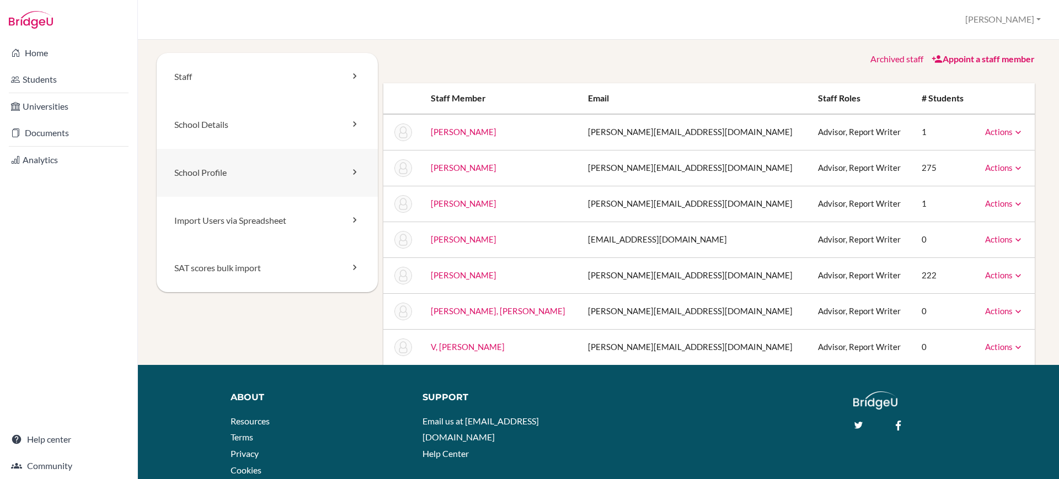
click at [253, 192] on link "School Profile" at bounding box center [267, 173] width 221 height 48
click at [261, 171] on link "School Profile" at bounding box center [267, 173] width 221 height 48
